Goal: Obtain resource: Obtain resource

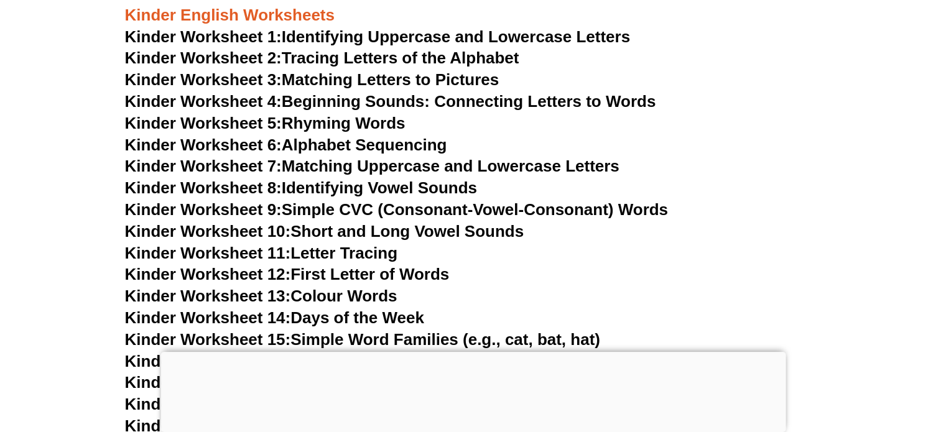
scroll to position [701, 0]
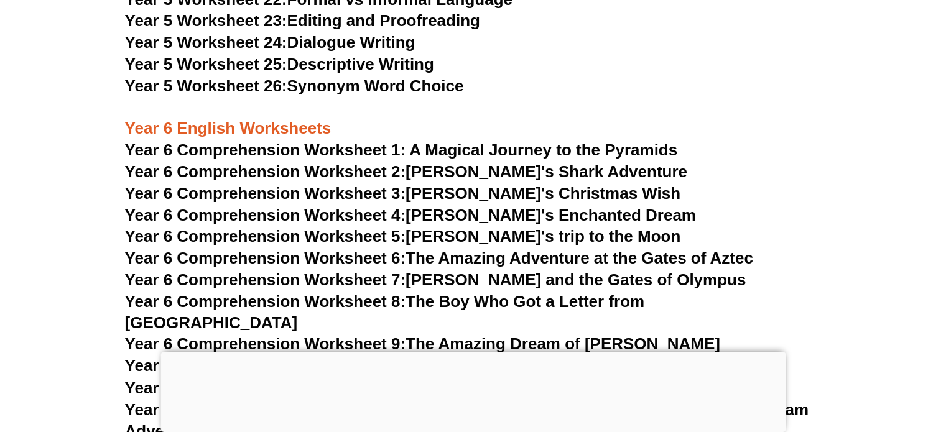
click at [946, 218] on html "Skip to content The Difference Personalised Program Inspirational Tutors Motiva…" at bounding box center [473, 235] width 946 height 13905
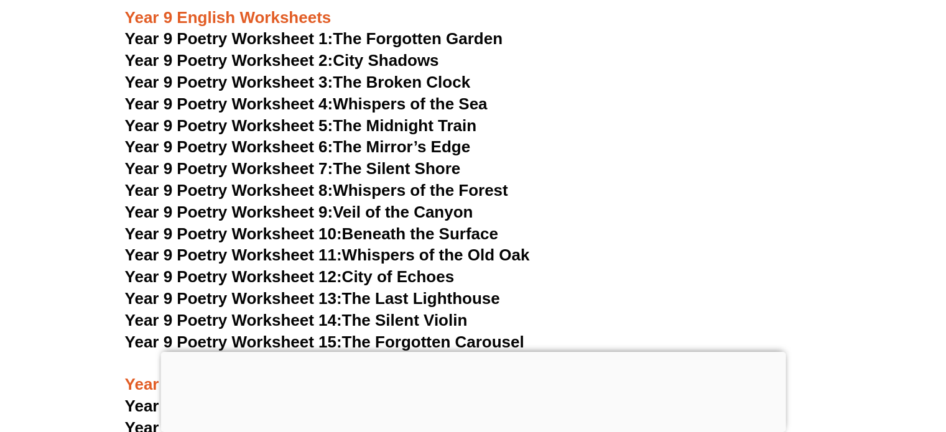
scroll to position [8564, 0]
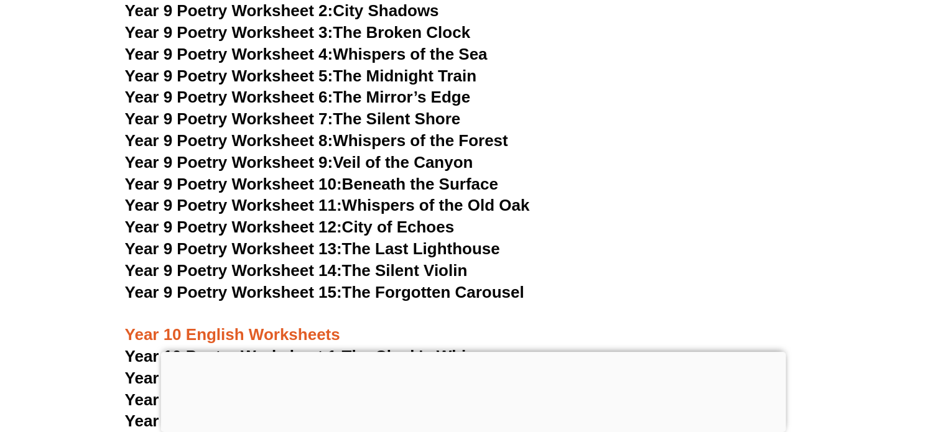
click at [428, 131] on link "Year 9 Poetry Worksheet 8: Whispers of the Forest" at bounding box center [316, 140] width 383 height 19
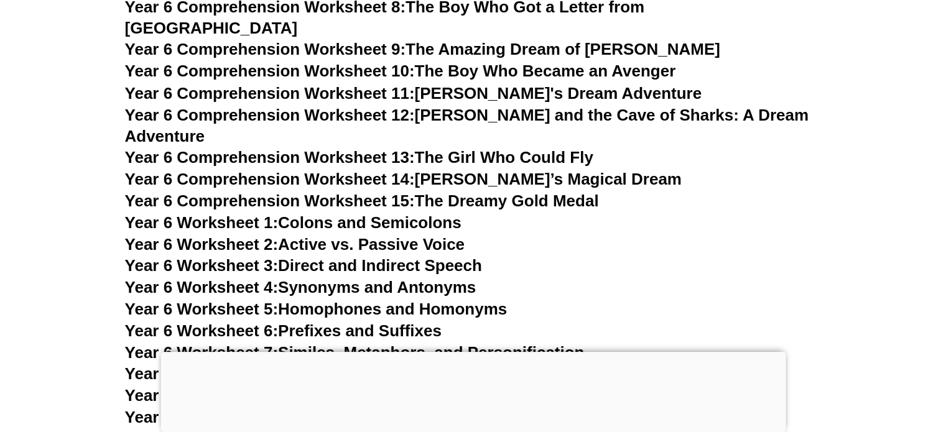
scroll to position [6996, 0]
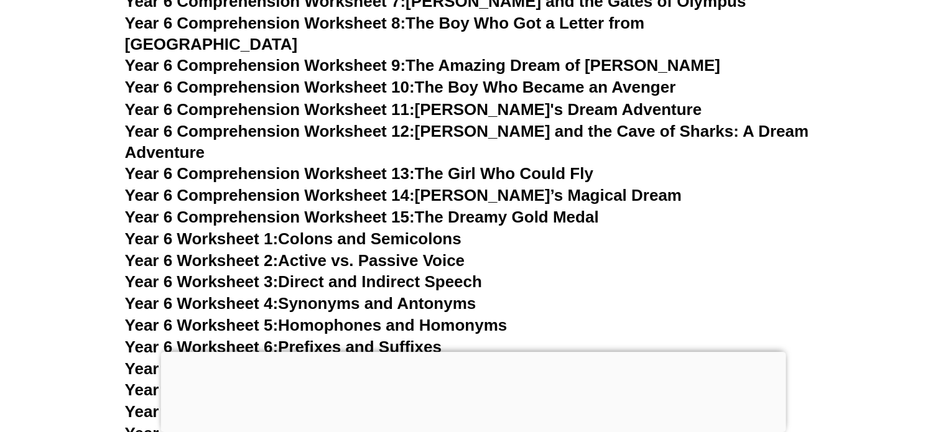
click at [573, 185] on link "Year 6 Comprehension Worksheet 14: [PERSON_NAME]’s Magical Dream" at bounding box center [403, 194] width 557 height 19
click at [586, 56] on link "Year 6 Comprehension Worksheet 9: The Amazing Dream of [PERSON_NAME]" at bounding box center [422, 65] width 595 height 19
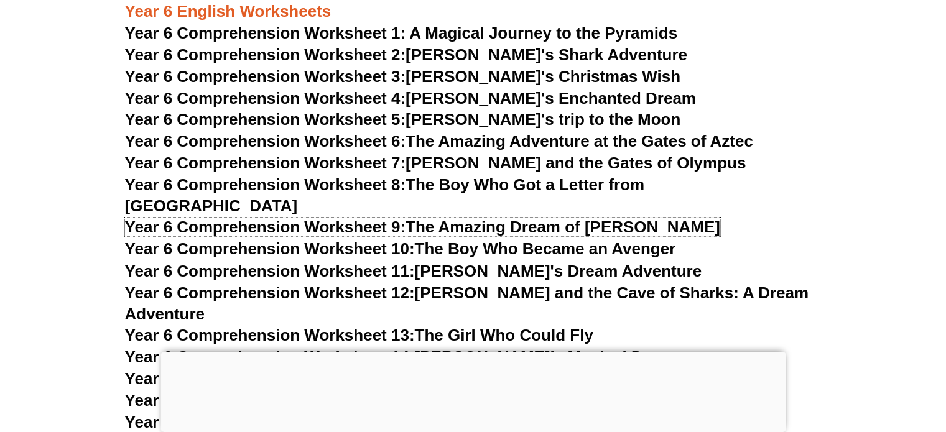
scroll to position [6818, 0]
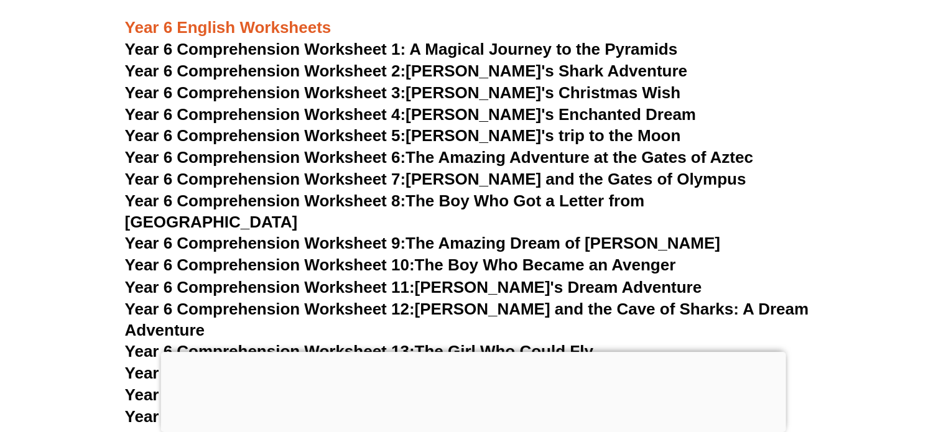
click at [577, 94] on link "Year 6 Comprehension Worksheet 3: [PERSON_NAME]'s Christmas Wish" at bounding box center [403, 92] width 556 height 19
click at [537, 114] on link "Year 6 Comprehension Worksheet 4: [PERSON_NAME]'s Enchanted Dream" at bounding box center [410, 114] width 571 height 19
click at [555, 137] on link "Year 6 Comprehension Worksheet 5: [PERSON_NAME]'s trip to the Moon" at bounding box center [403, 135] width 556 height 19
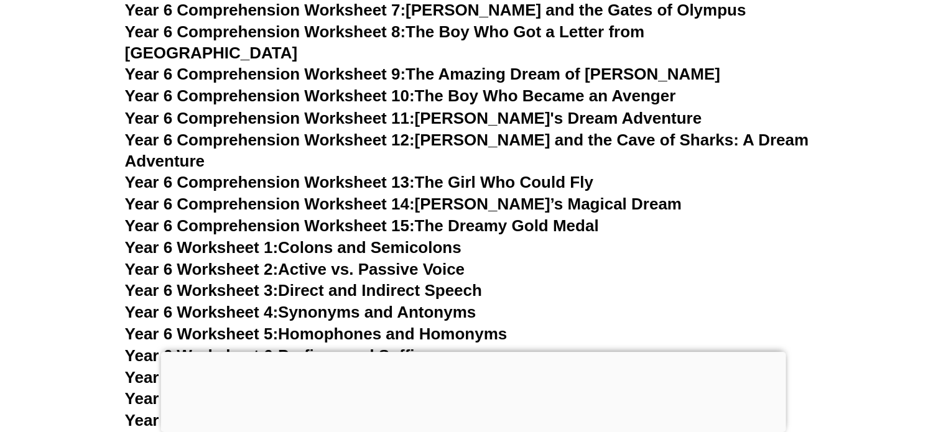
scroll to position [7054, 0]
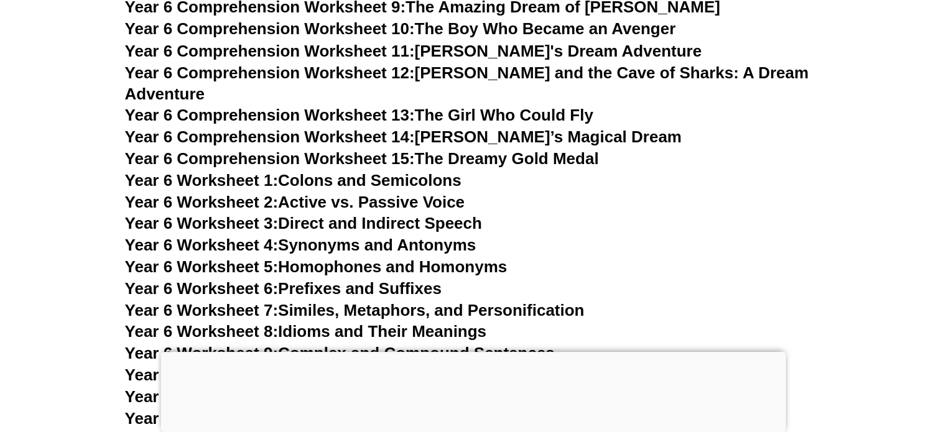
click at [419, 365] on link "Year 6 Worksheet 10: Subject-Verb Agreement" at bounding box center [300, 374] width 350 height 19
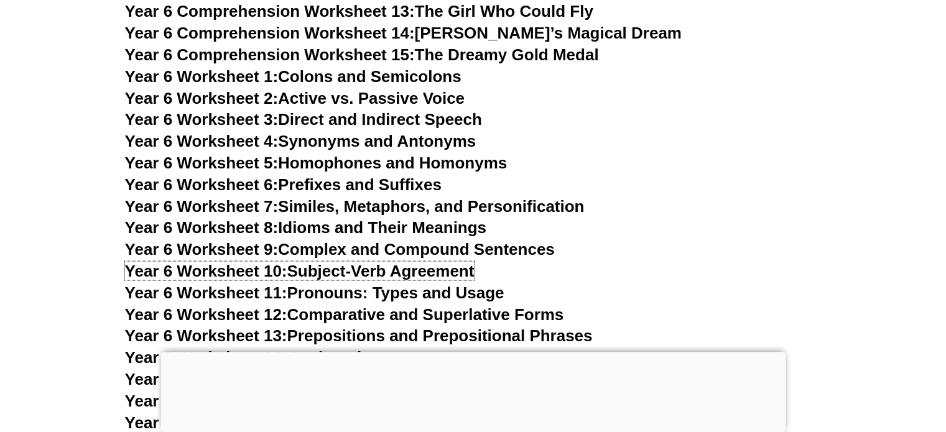
scroll to position [7174, 0]
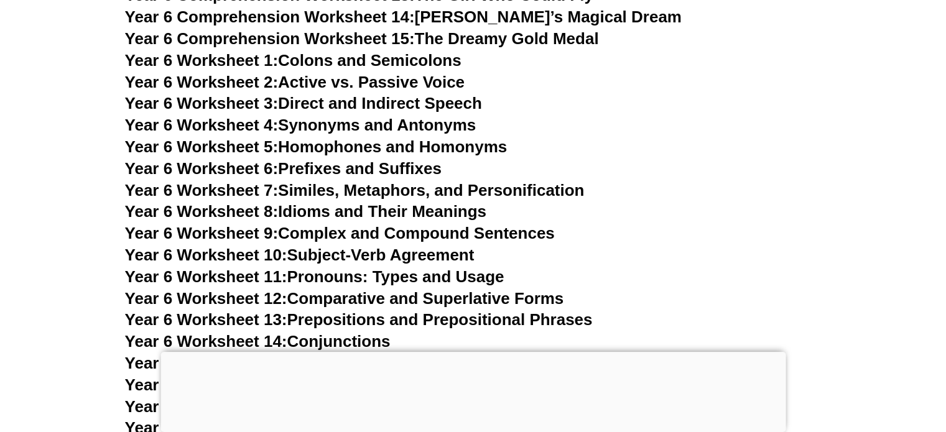
click at [454, 267] on link "Year 6 Worksheet 11: Pronouns: Types and Usage" at bounding box center [314, 276] width 379 height 19
click at [332, 332] on link "Year 6 Worksheet 14: Conjunctions" at bounding box center [258, 341] width 266 height 19
click at [458, 354] on link "Year 6 Worksheet 15: Identifying and Using Adverbs" at bounding box center [322, 363] width 395 height 19
click at [509, 376] on link "Year 6 Worksheet 16: Simple, Continuous, and Perfect" at bounding box center [330, 385] width 411 height 19
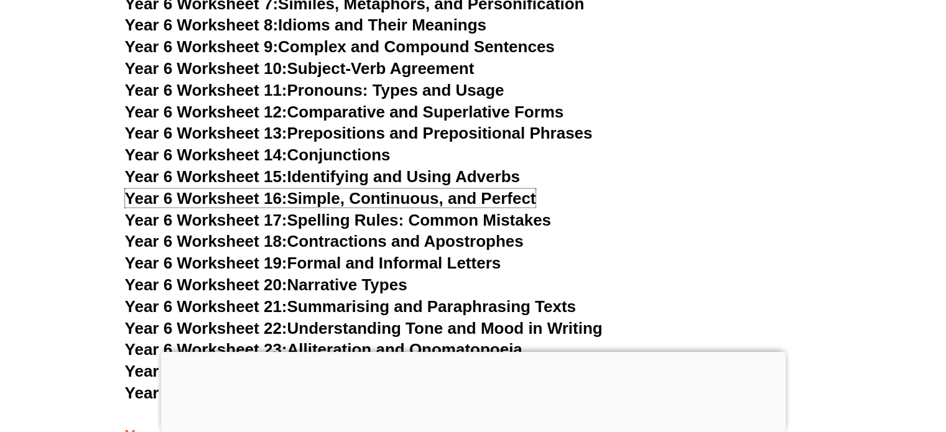
scroll to position [7394, 0]
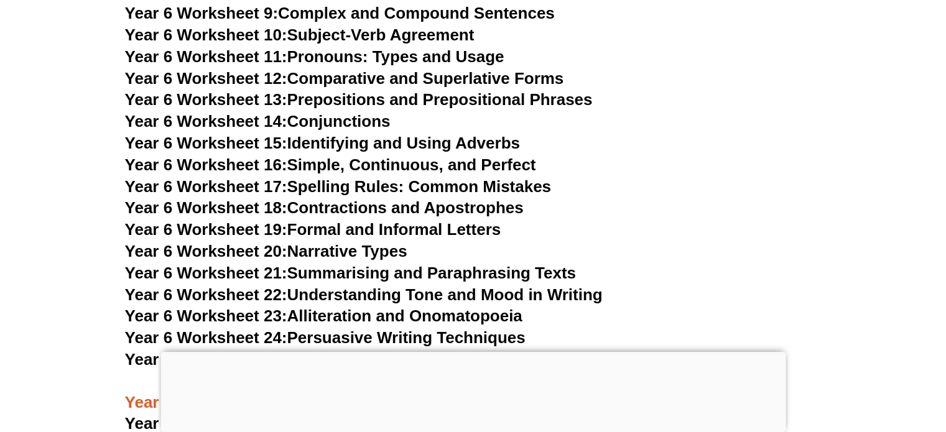
click at [445, 350] on link "Year 6 Worksheet 25: Using Direct and Indirect Quotes in Writing" at bounding box center [371, 359] width 493 height 19
click at [473, 90] on link "Year 6 Worksheet 13: Prepositions and Prepositional Phrases" at bounding box center [359, 99] width 468 height 19
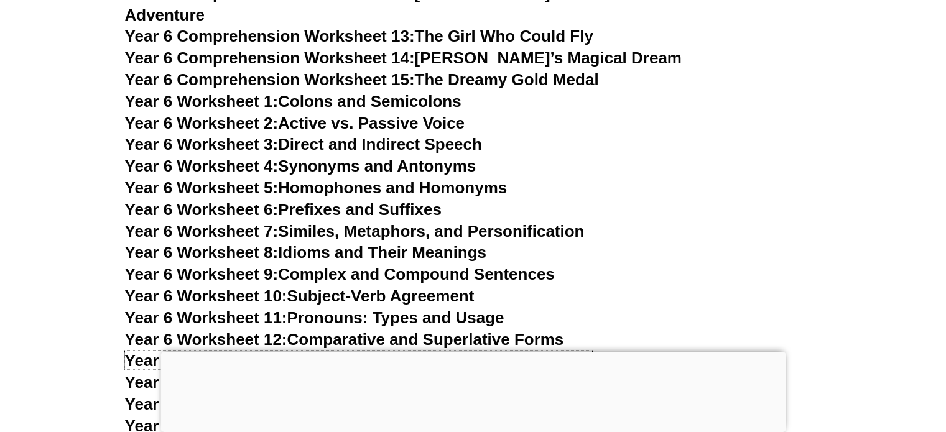
scroll to position [7067, 0]
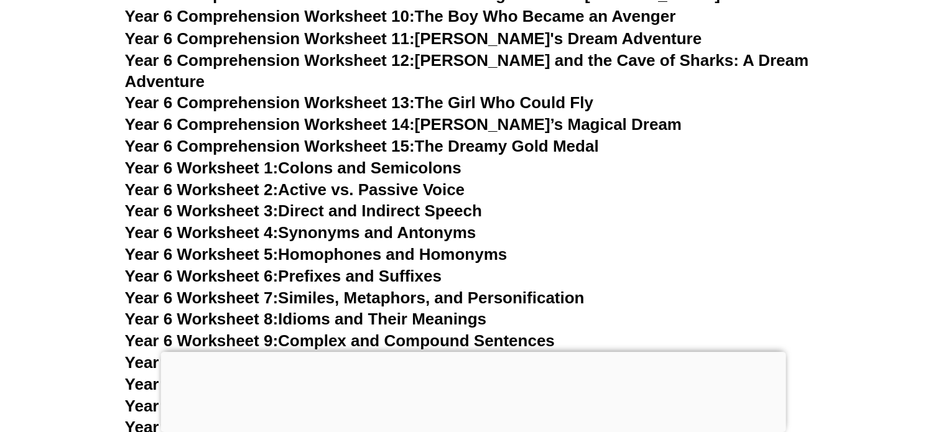
click at [426, 223] on link "Year 6 Worksheet 4: Synonyms and Antonyms" at bounding box center [300, 232] width 351 height 19
